Goal: Information Seeking & Learning: Learn about a topic

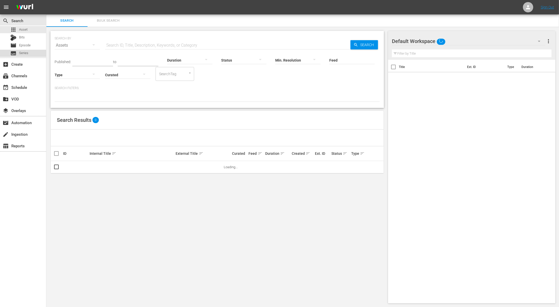
click at [28, 52] on div "subtitles Series" at bounding box center [23, 53] width 46 height 7
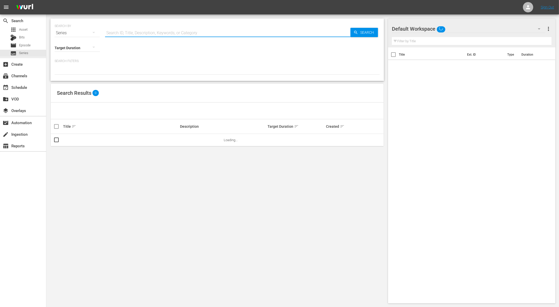
click at [138, 34] on input "text" at bounding box center [227, 33] width 245 height 12
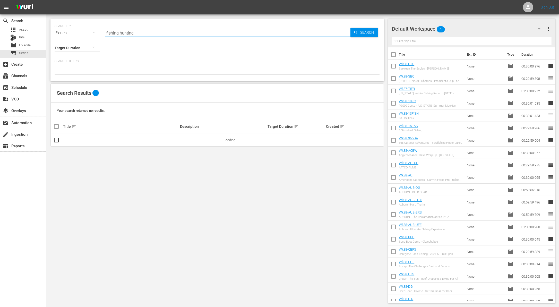
click at [120, 32] on input "fishing hunting" at bounding box center [227, 33] width 245 height 12
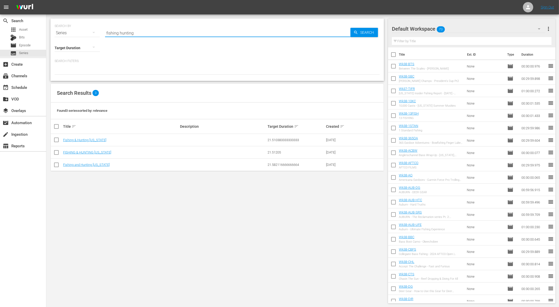
paste input "tv show"
click at [131, 33] on input "fishing hunting" at bounding box center [227, 33] width 245 height 12
click at [118, 32] on input "fishing hunting" at bounding box center [227, 33] width 245 height 12
type input "fishing & hunting"
click at [91, 151] on link "FISHING & HUNTING [US_STATE]" at bounding box center [87, 152] width 48 height 4
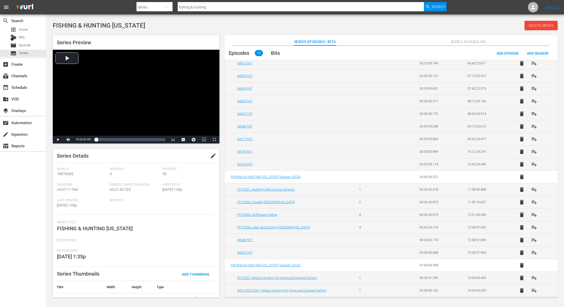
scroll to position [8, 0]
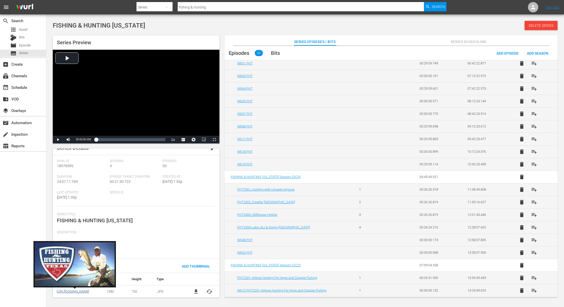
click at [81, 290] on link "[URL][DOMAIN_NAME]" at bounding box center [73, 292] width 32 height 4
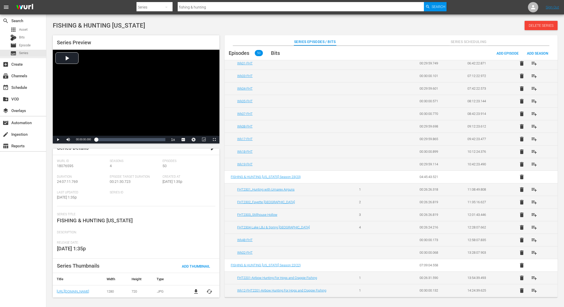
click at [196, 290] on span "file_download" at bounding box center [196, 291] width 6 height 6
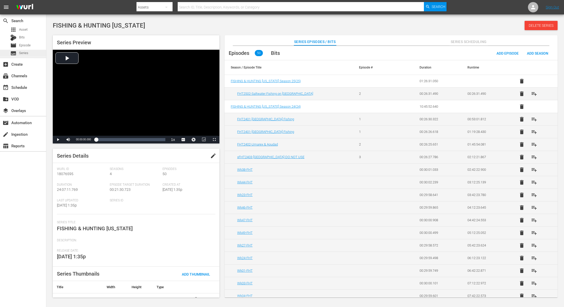
click at [21, 54] on span "Series" at bounding box center [23, 52] width 9 height 5
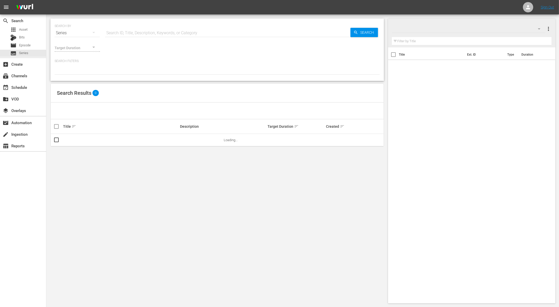
click at [139, 35] on input "text" at bounding box center [227, 33] width 245 height 12
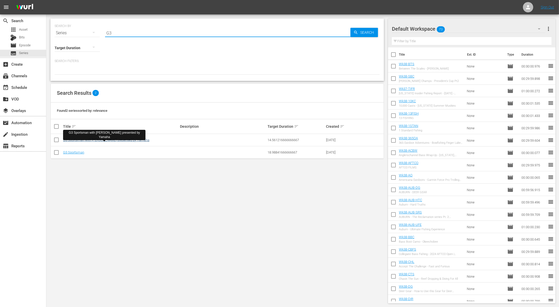
type input "G3"
click at [125, 139] on link "G3 Sportsman with Scott Turnage presented by Yamaha" at bounding box center [106, 140] width 86 height 4
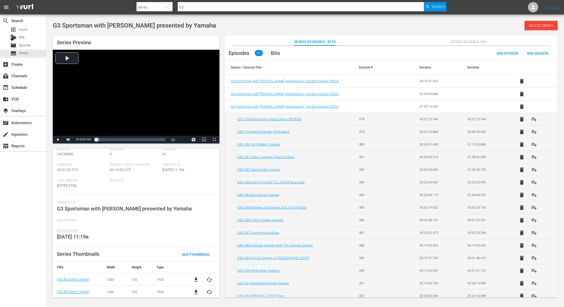
scroll to position [20, 0]
